Goal: Task Accomplishment & Management: Use online tool/utility

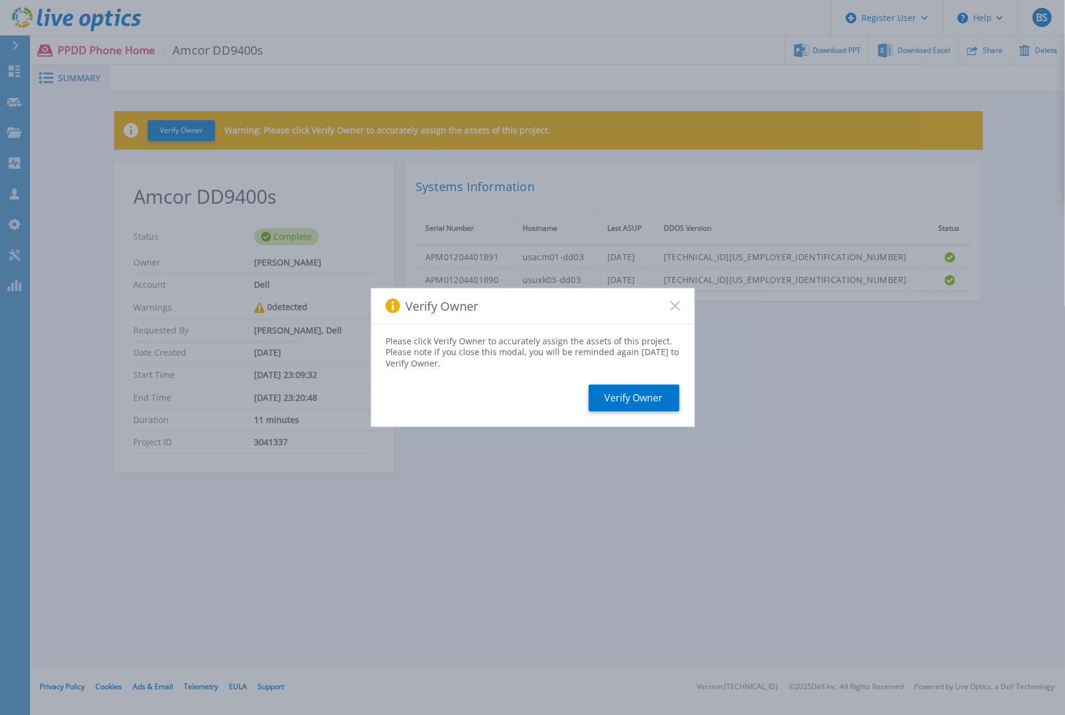
click at [291, 592] on div "Verify Owner Please click Verify Owner to accurately assign the assets of this …" at bounding box center [532, 357] width 1065 height 715
click at [674, 303] on icon at bounding box center [675, 306] width 10 height 10
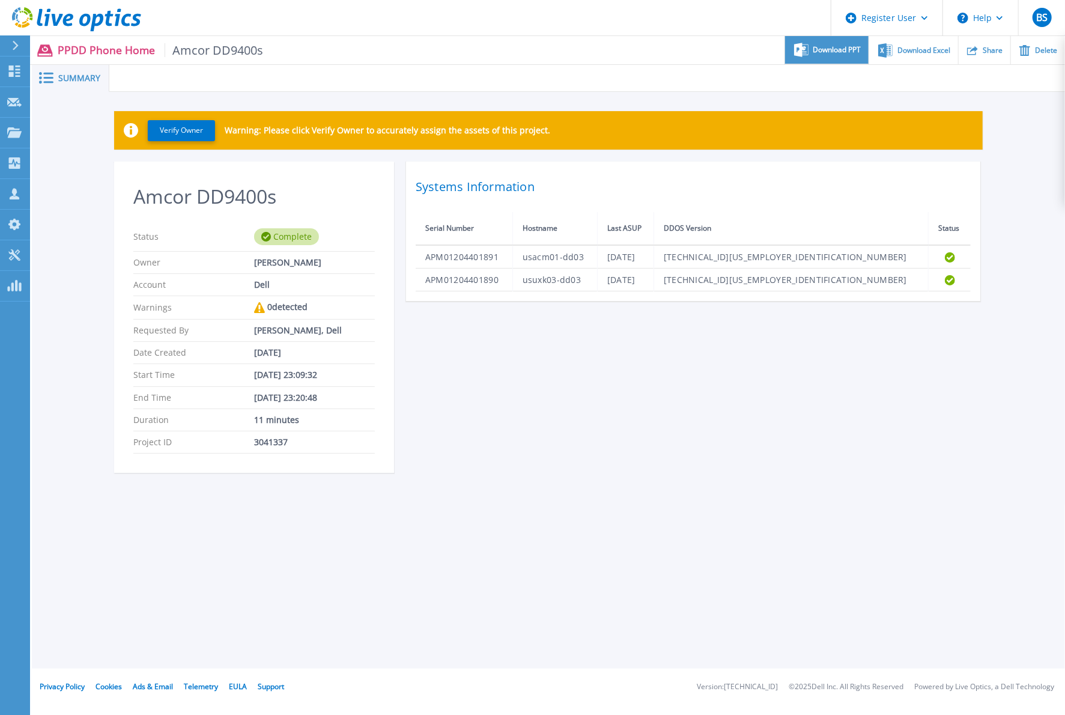
click at [823, 55] on div "Download PPT" at bounding box center [826, 50] width 83 height 28
click at [933, 55] on div "Download Excel" at bounding box center [913, 50] width 88 height 28
click at [11, 45] on div at bounding box center [20, 45] width 19 height 20
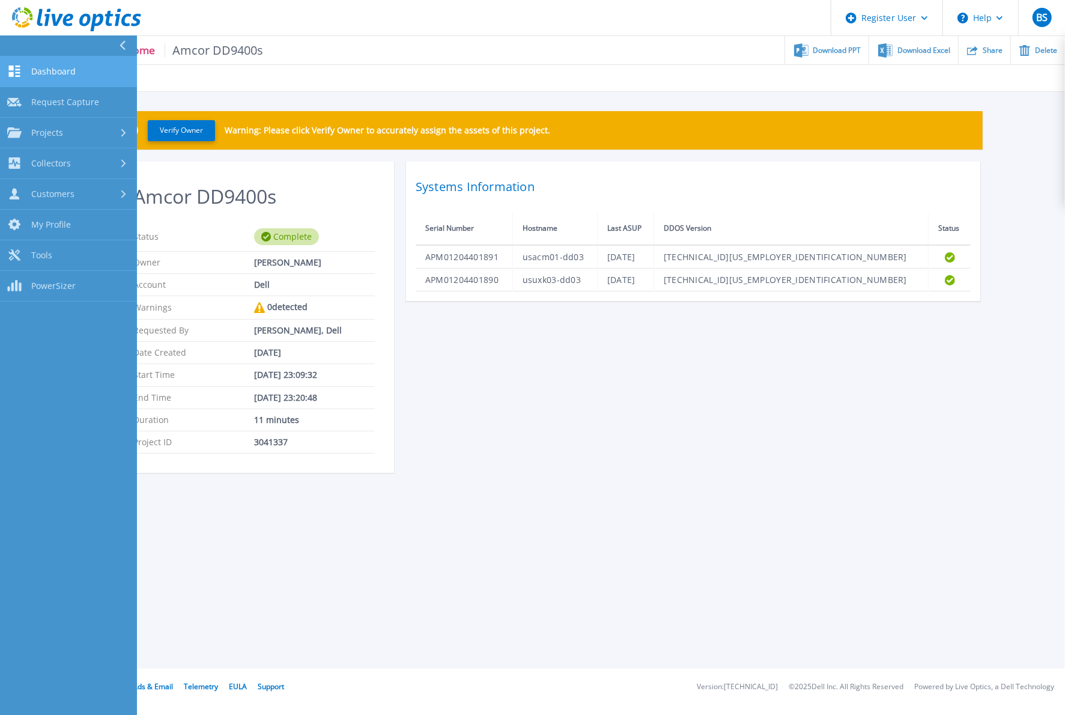
click at [67, 65] on link "Dashboard Dashboard" at bounding box center [68, 71] width 137 height 31
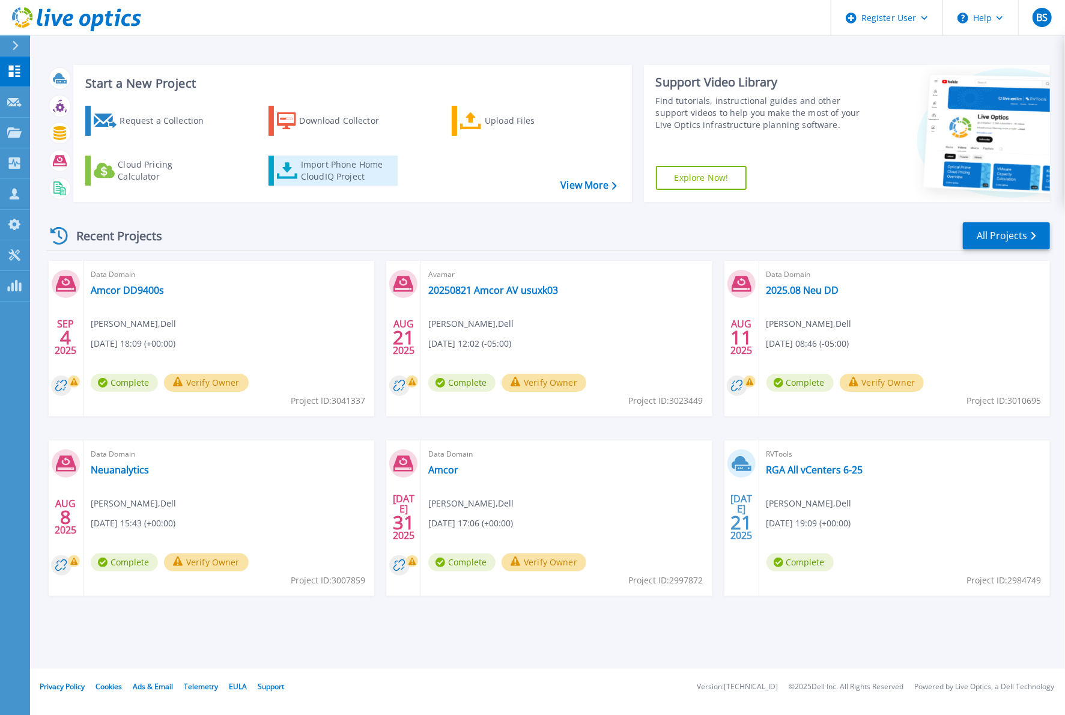
click at [317, 169] on div "Import Phone Home CloudIQ Project" at bounding box center [348, 171] width 94 height 24
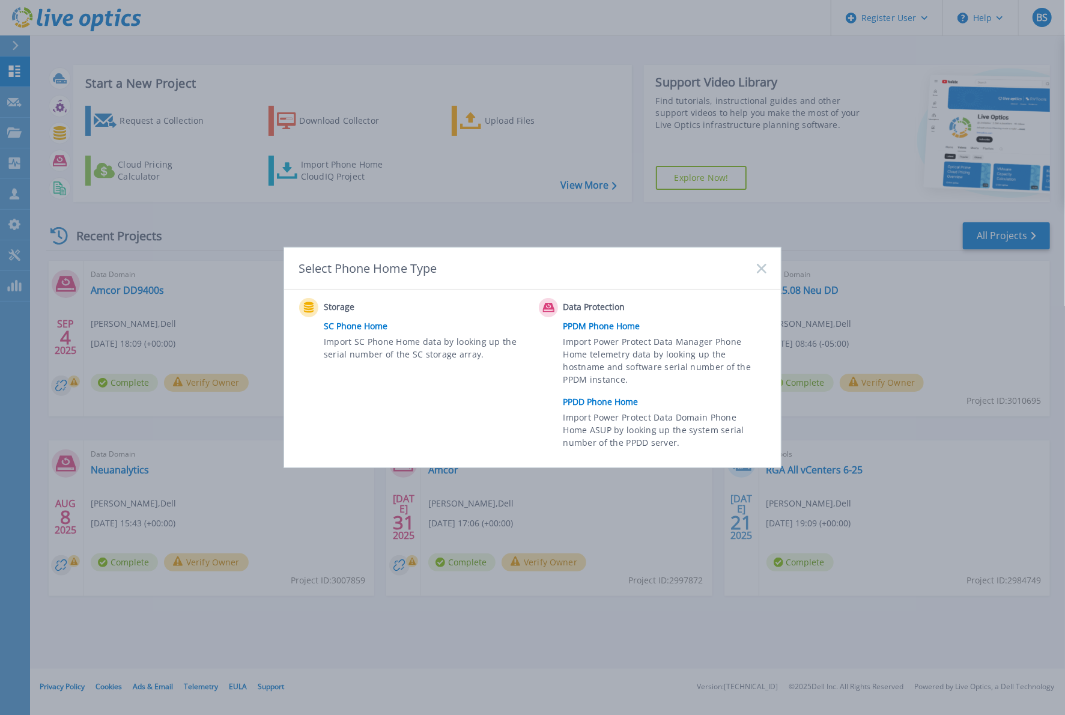
click at [603, 403] on link "PPDD Phone Home" at bounding box center [667, 402] width 209 height 18
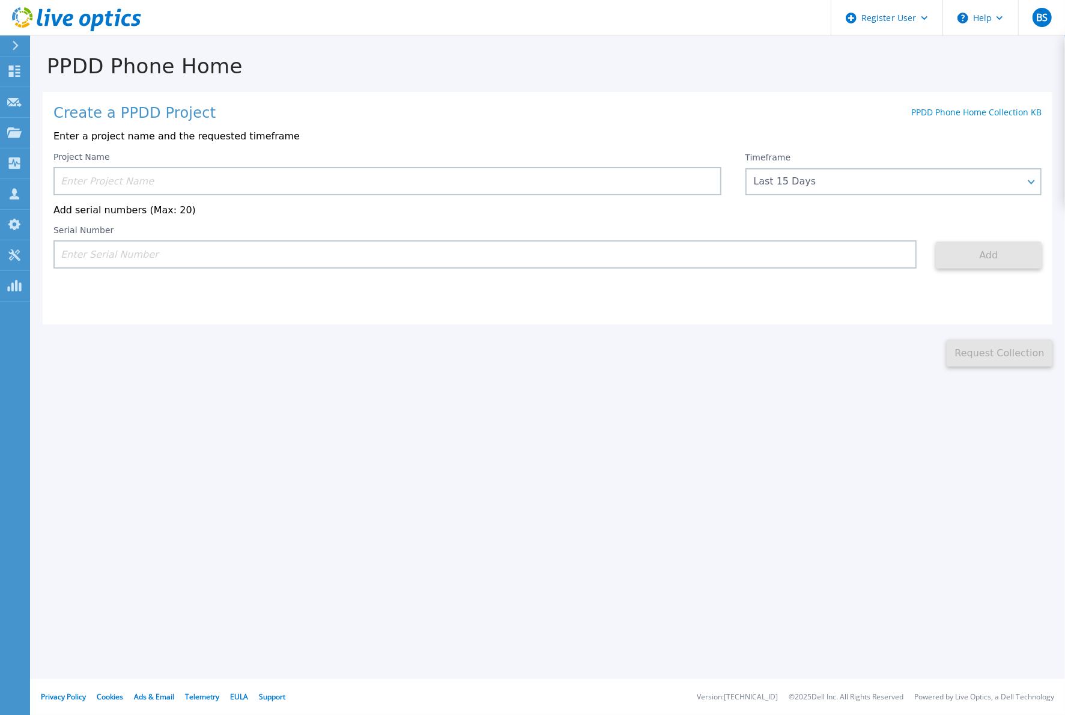
click at [313, 179] on input at bounding box center [387, 181] width 668 height 28
click at [289, 177] on input at bounding box center [387, 181] width 668 height 28
paste input "APM01204401890"
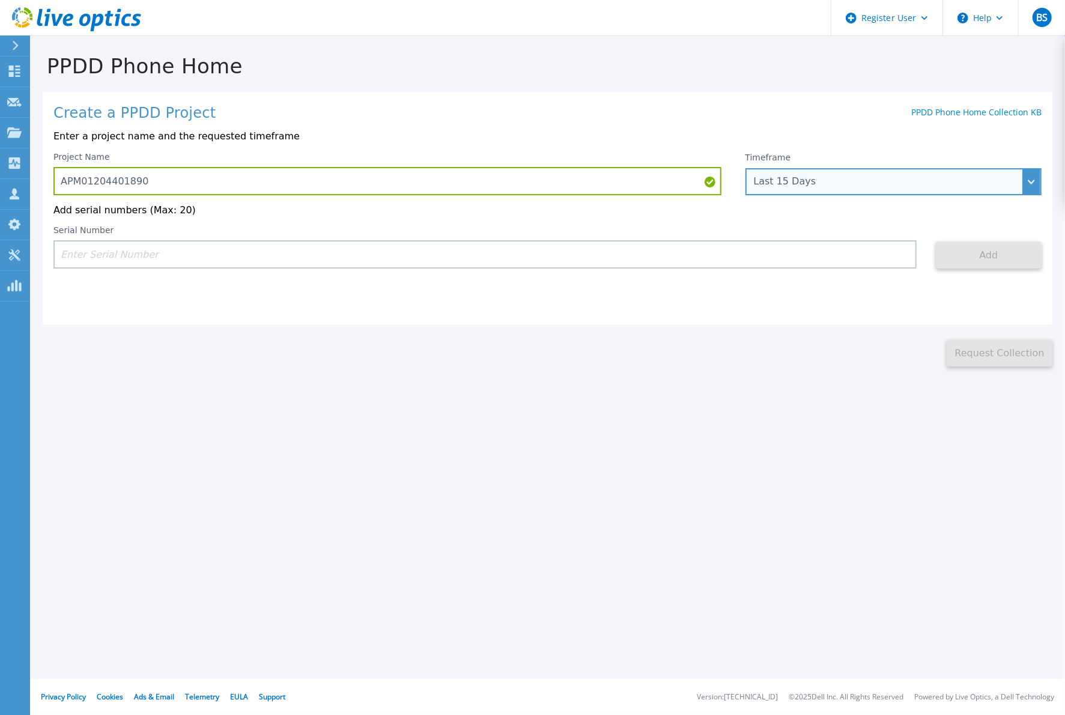
click at [797, 184] on div "Last 15 Days" at bounding box center [887, 181] width 267 height 11
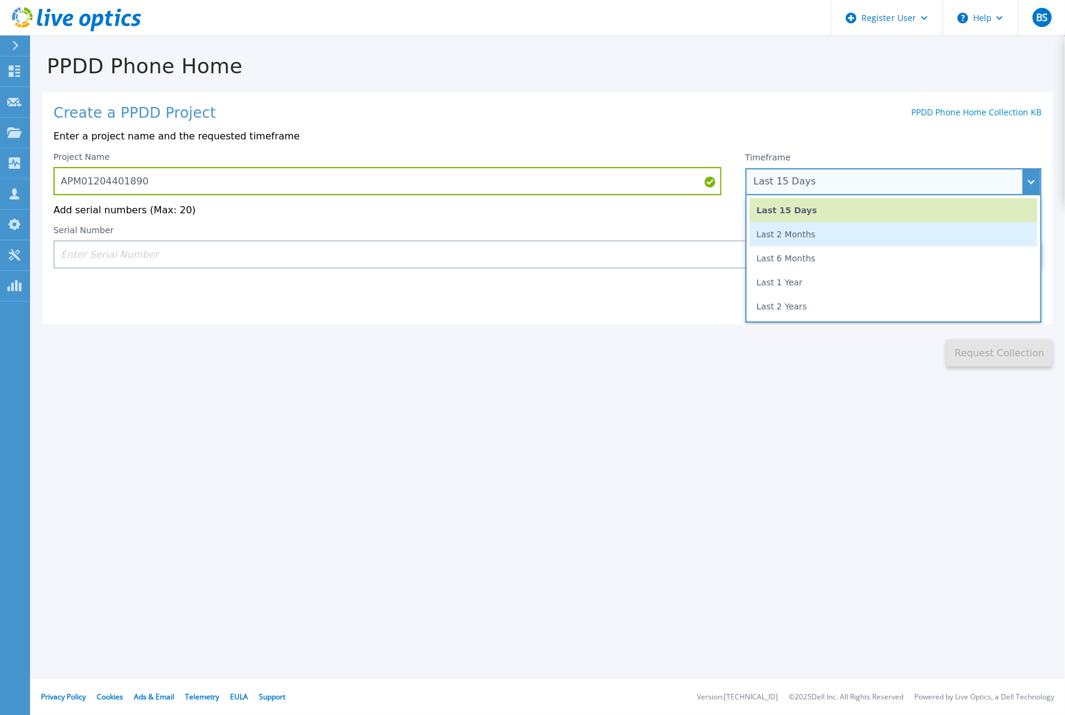
click at [821, 236] on li "Last 2 Months" at bounding box center [893, 234] width 288 height 24
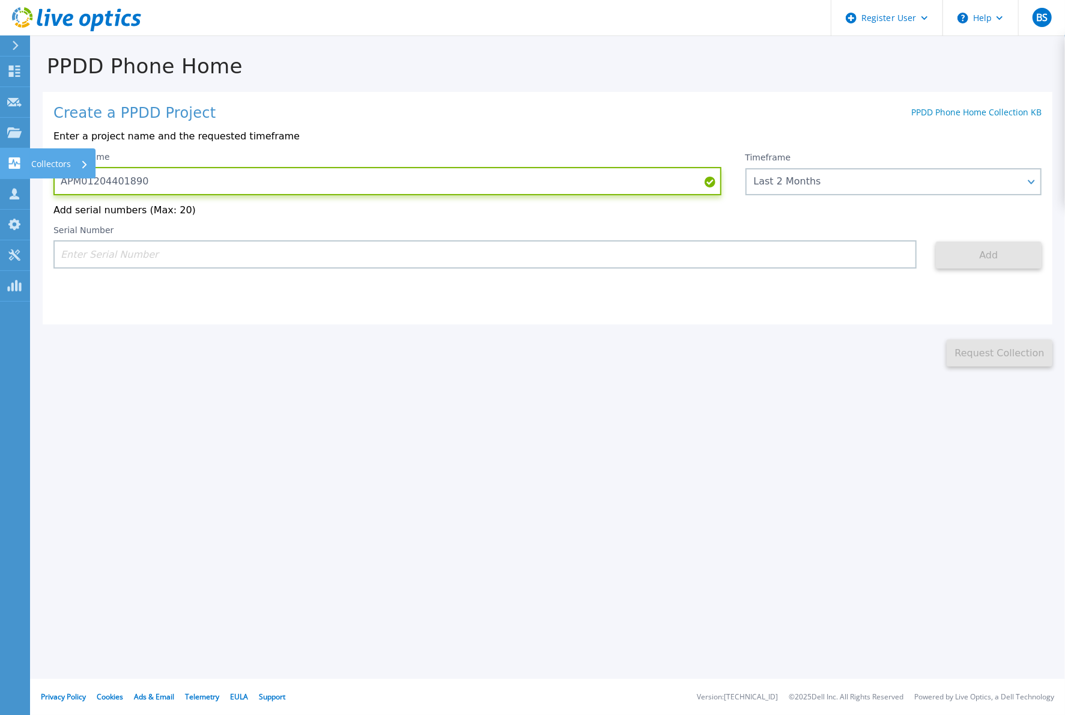
drag, startPoint x: 177, startPoint y: 181, endPoint x: 4, endPoint y: 171, distance: 172.6
click at [10, 172] on div "Dashboard Dashboard Request Capture Request Capture Projects Projects Search Pr…" at bounding box center [532, 357] width 1065 height 715
type input "Amcor DD9400s 2 Month"
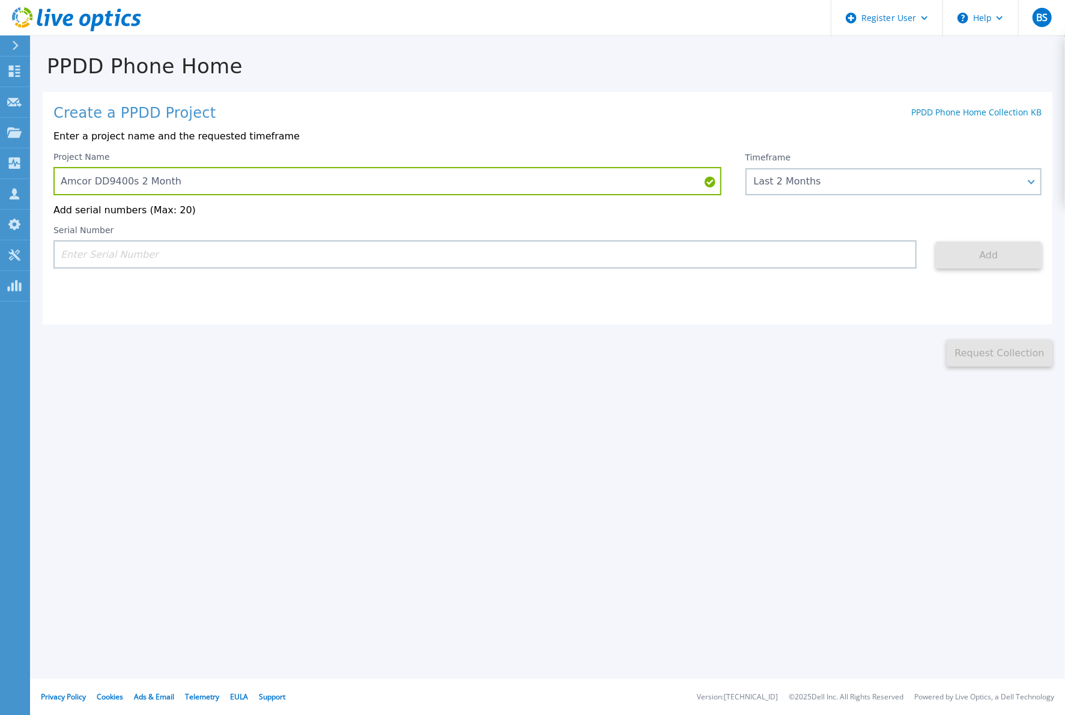
click at [187, 252] on input at bounding box center [484, 254] width 863 height 28
paste input "APM01204401890"
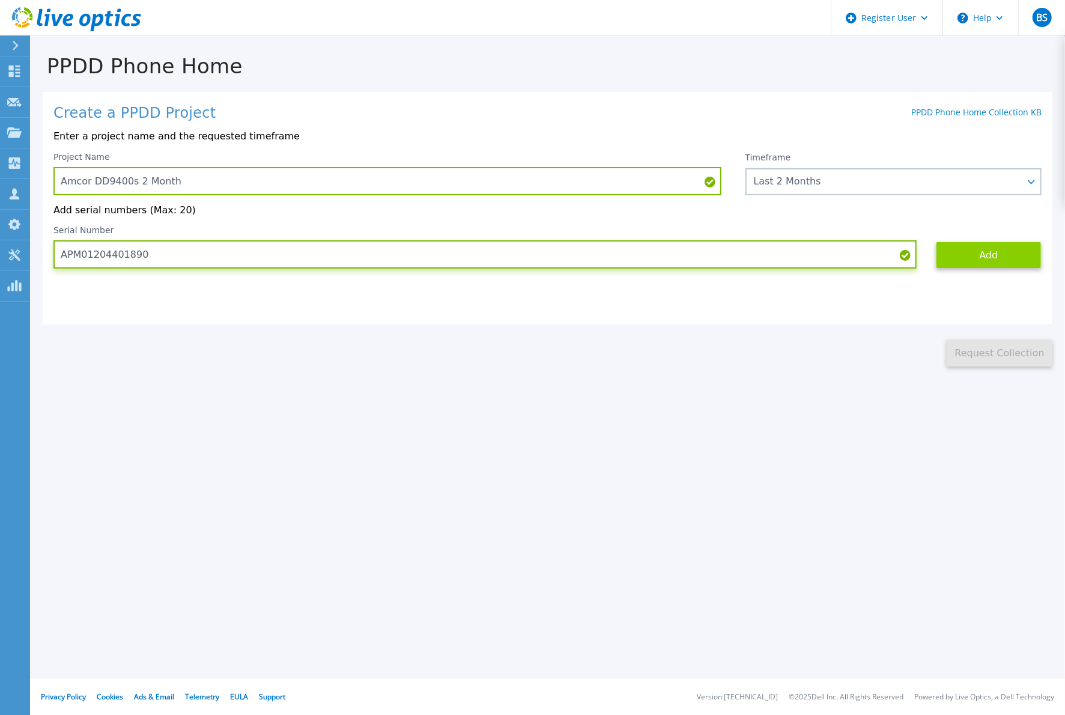
type input "APM01204401890"
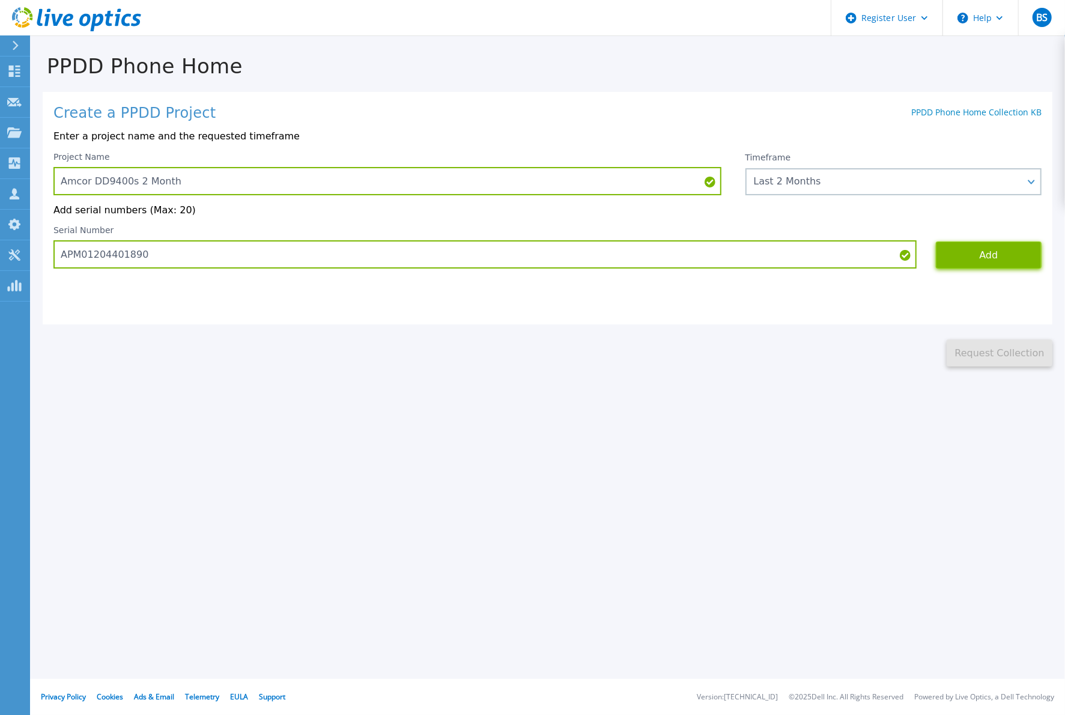
click at [957, 250] on button "Add" at bounding box center [988, 254] width 106 height 27
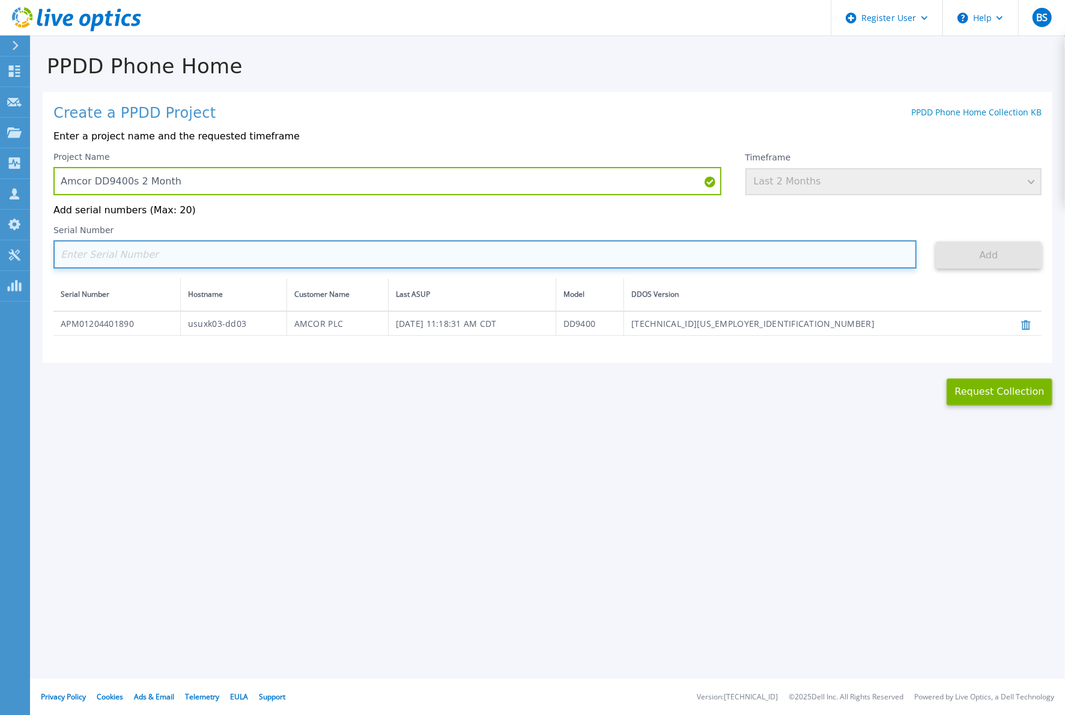
click at [246, 259] on input at bounding box center [484, 254] width 863 height 28
paste input "APM01204401890"
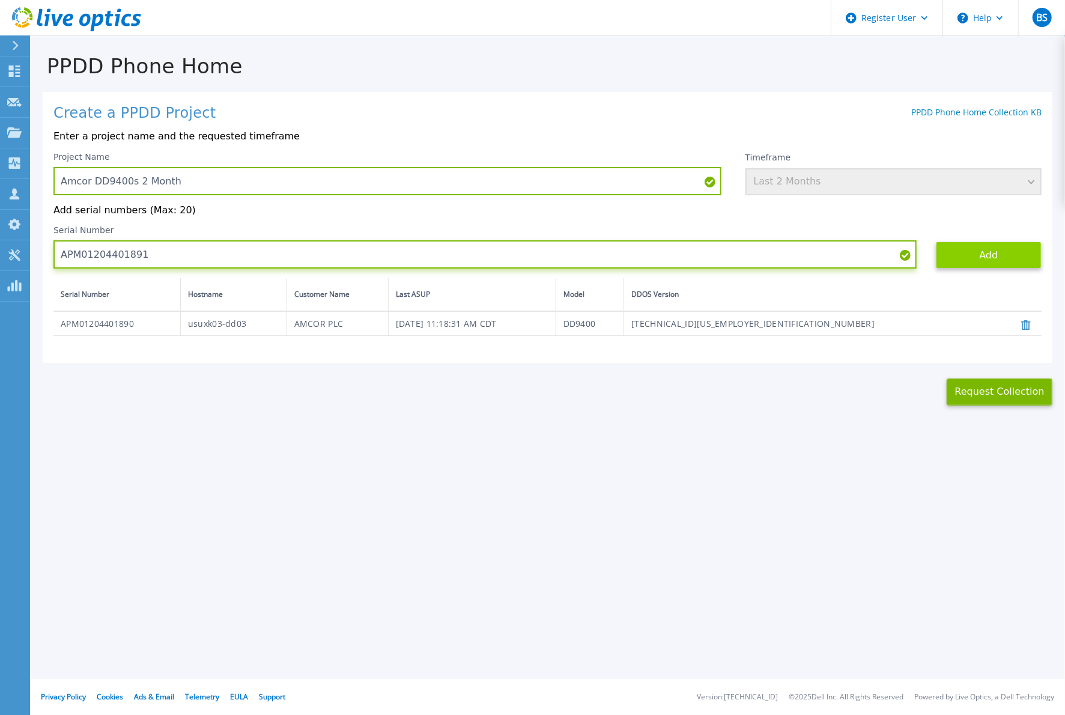
type input "APM01204401891"
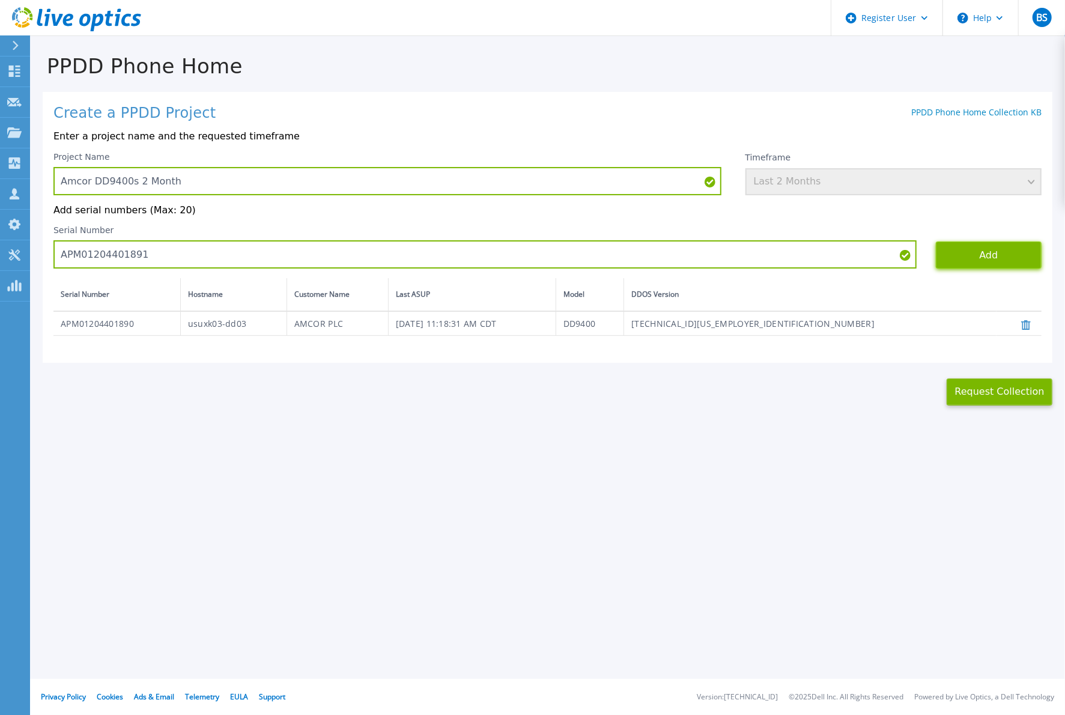
click at [996, 253] on button "Add" at bounding box center [988, 254] width 106 height 27
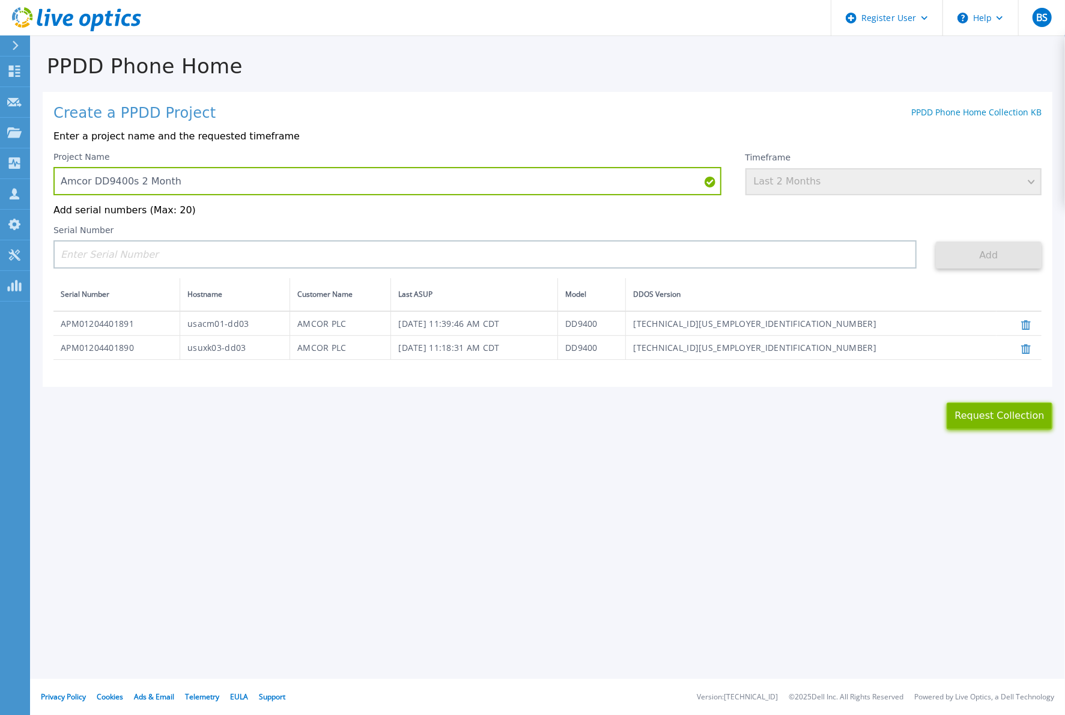
click at [997, 419] on button "Request Collection" at bounding box center [999, 415] width 106 height 27
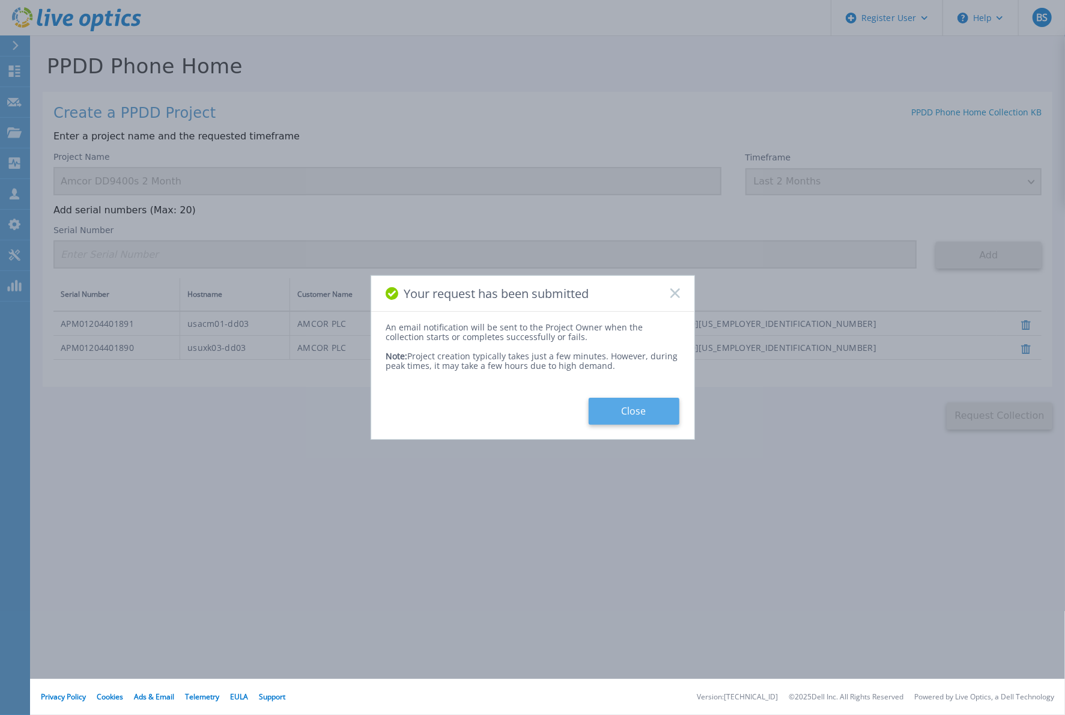
click at [636, 404] on button "Close" at bounding box center [633, 410] width 91 height 27
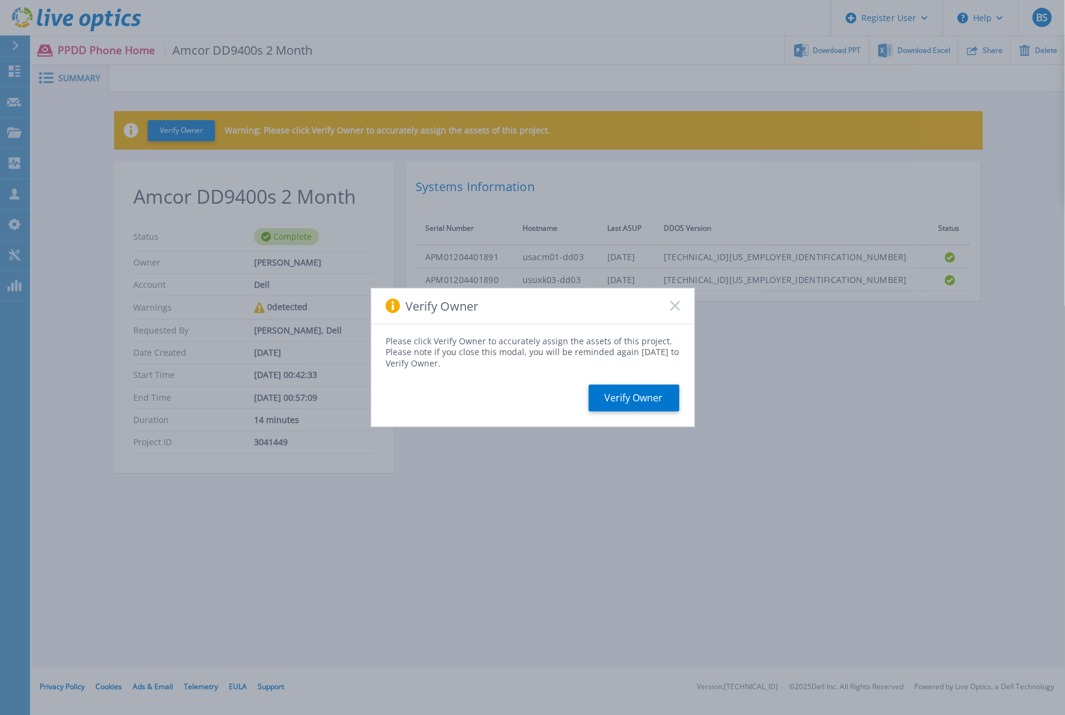
click at [683, 305] on div "Verify Owner" at bounding box center [532, 306] width 323 height 36
click at [677, 303] on rect at bounding box center [674, 306] width 10 height 10
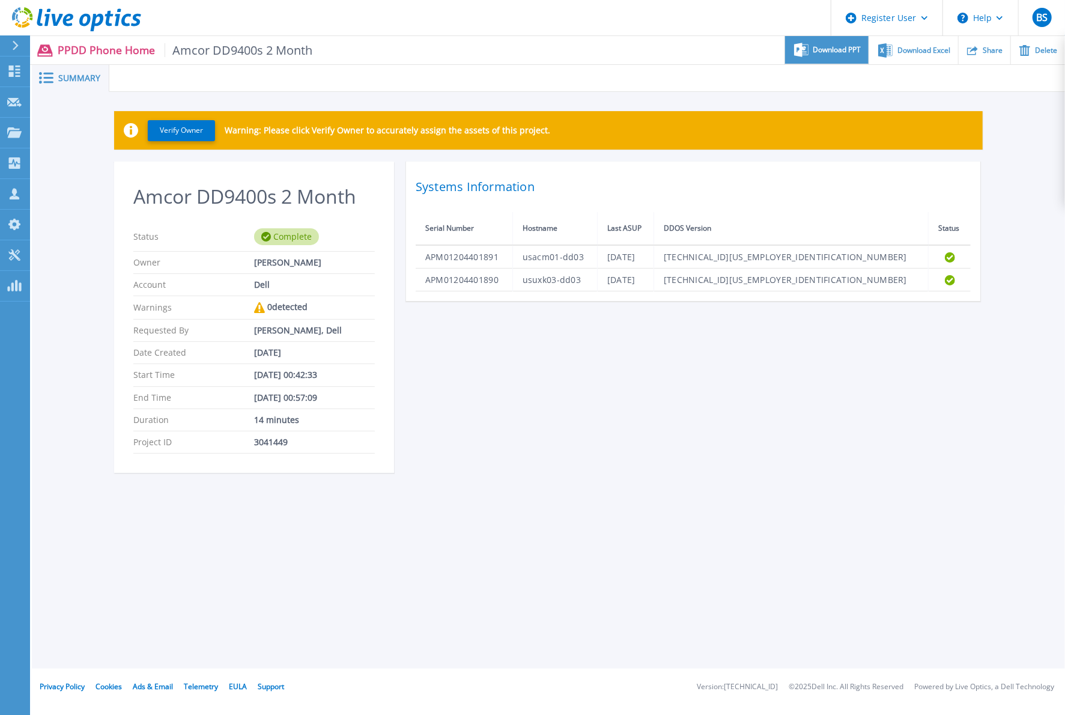
click at [848, 50] on span "Download PPT" at bounding box center [837, 49] width 48 height 7
click at [937, 55] on div "Download Excel" at bounding box center [913, 50] width 88 height 28
